Goal: Obtain resource: Download file/media

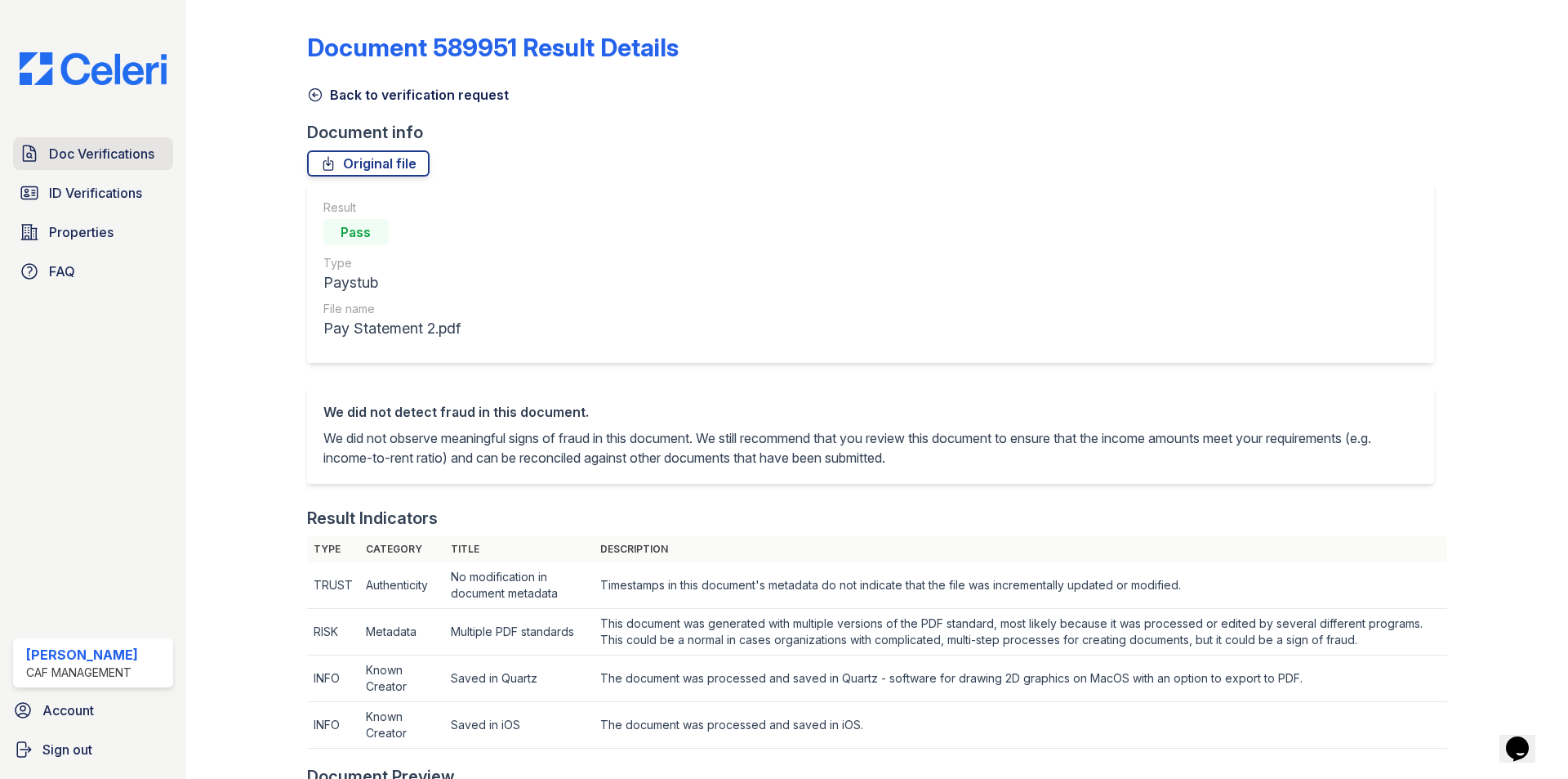
click at [88, 160] on span "Doc Verifications" at bounding box center [101, 154] width 105 height 20
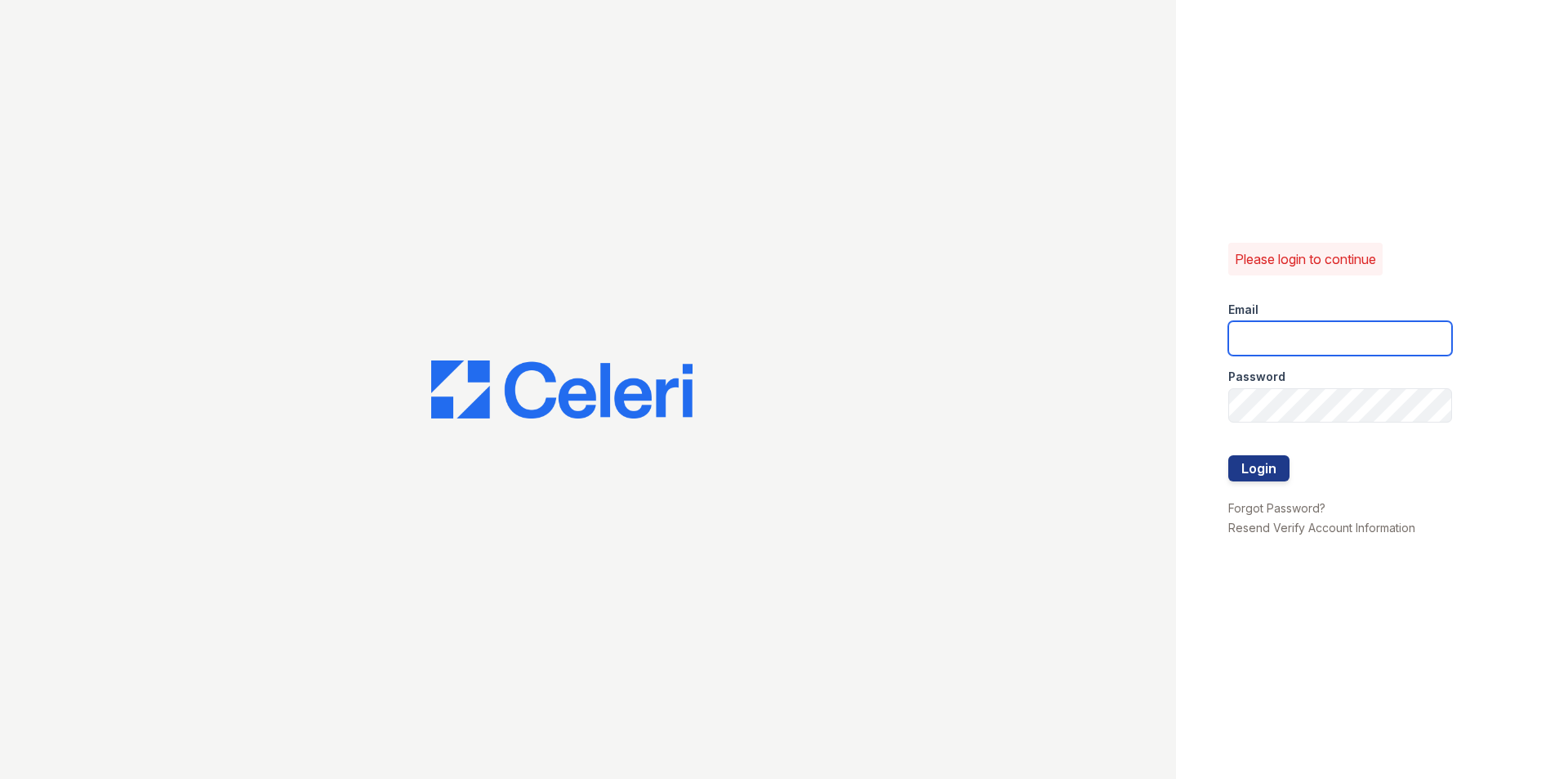
type input "puerto2@cafmanagement.com"
click at [1261, 472] on button "Login" at bounding box center [1259, 468] width 61 height 26
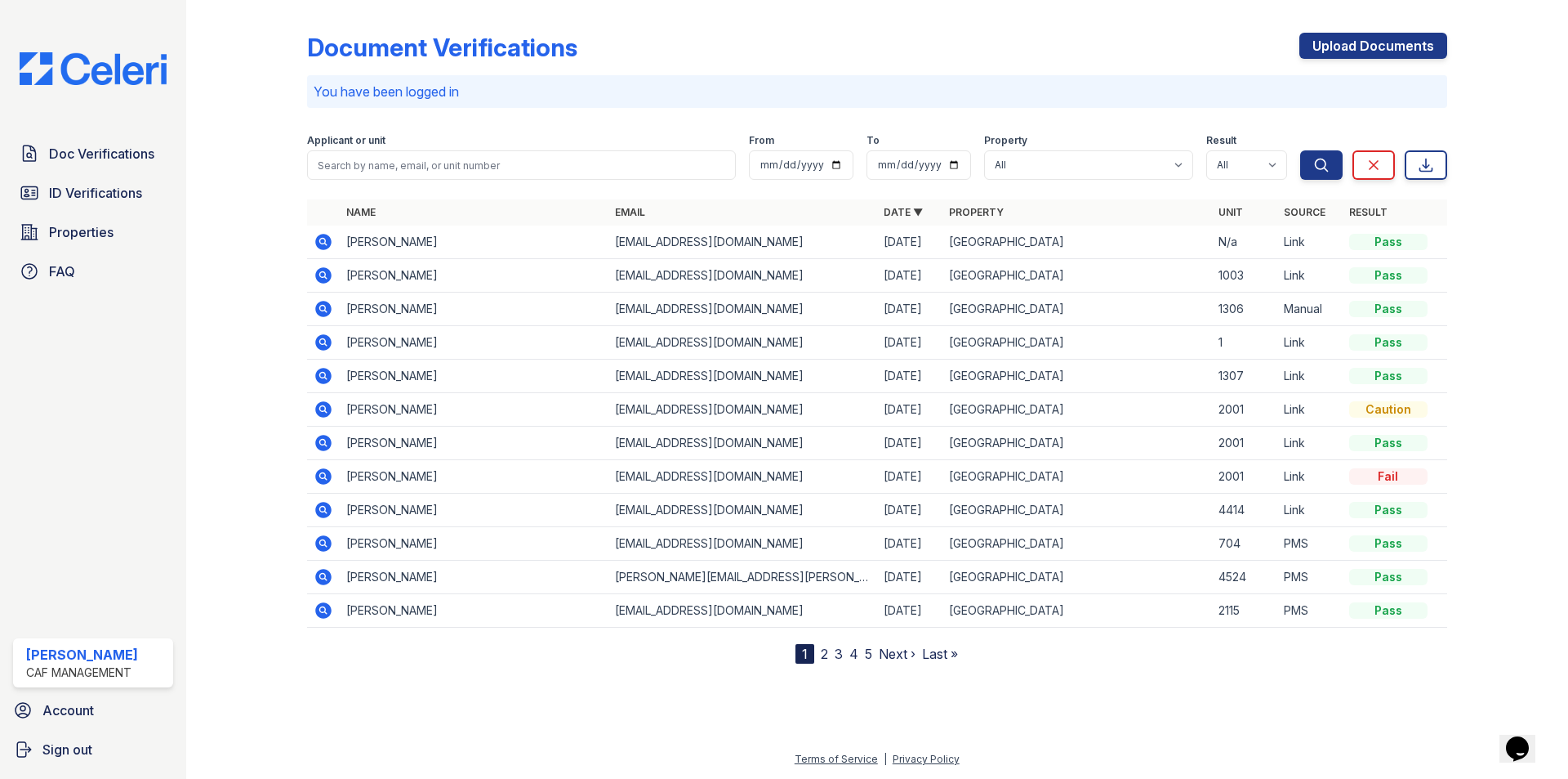
click at [314, 275] on icon at bounding box center [324, 275] width 20 height 20
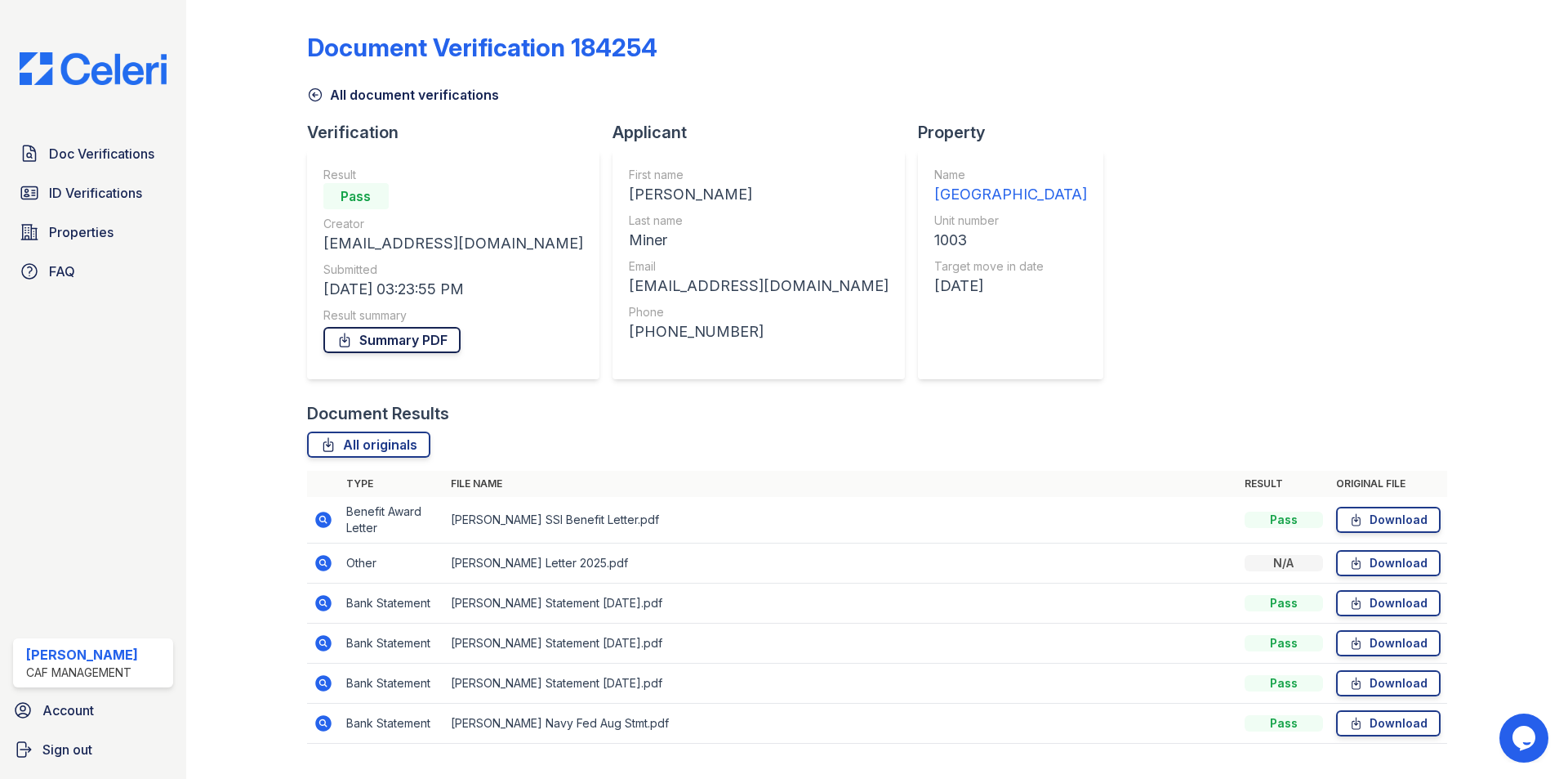
click at [416, 344] on link "Summary PDF" at bounding box center [392, 339] width 137 height 26
